Goal: Information Seeking & Learning: Understand process/instructions

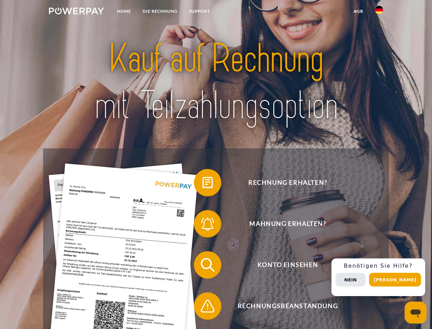
click at [76, 12] on img at bounding box center [76, 11] width 55 height 7
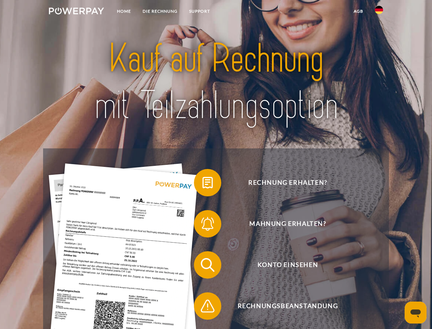
click at [379, 12] on img at bounding box center [379, 10] width 8 height 8
click at [358, 11] on link "agb" at bounding box center [358, 11] width 21 height 12
click at [203, 184] on span at bounding box center [197, 182] width 34 height 34
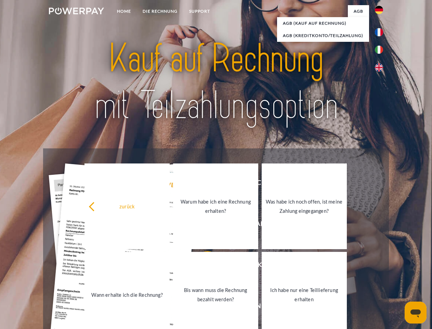
click at [203, 225] on div "Rechnung erhalten? Mahnung erhalten? Konto einsehen" at bounding box center [216, 285] width 346 height 274
click at [203, 266] on link "Bis wann muss die Rechnung bezahlt werden?" at bounding box center [215, 295] width 85 height 86
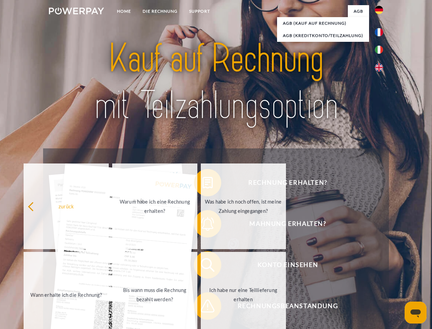
click at [203, 307] on span at bounding box center [197, 306] width 34 height 34
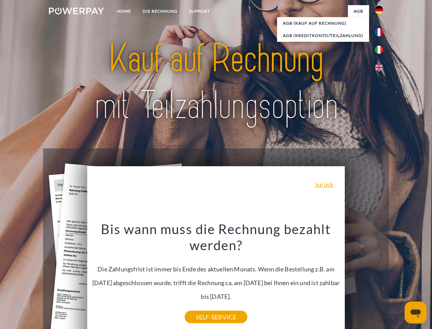
click at [381, 277] on div "Rechnung erhalten? Mahnung erhalten? Konto einsehen" at bounding box center [216, 285] width 346 height 274
click at [364, 278] on span "Konto einsehen" at bounding box center [288, 264] width 168 height 27
click at [398, 279] on header "Home DIE RECHNUNG SUPPORT" at bounding box center [216, 236] width 432 height 473
